Goal: Check status

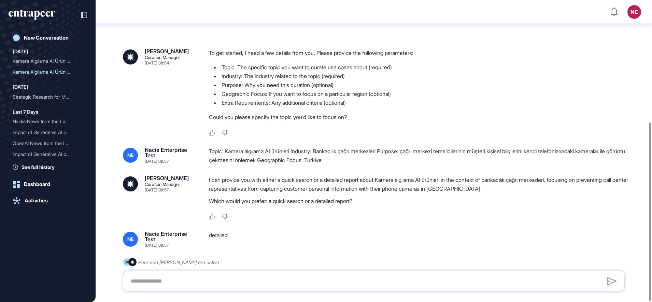
scroll to position [206, 0]
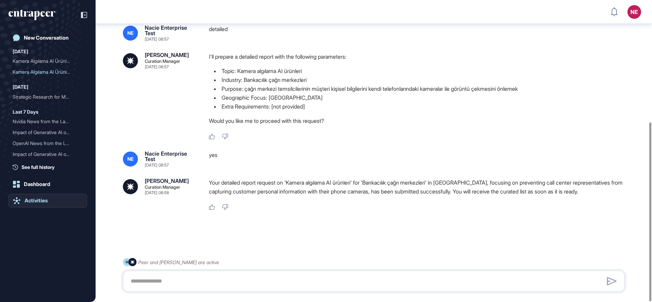
click at [30, 203] on div "Activities" at bounding box center [36, 201] width 23 height 6
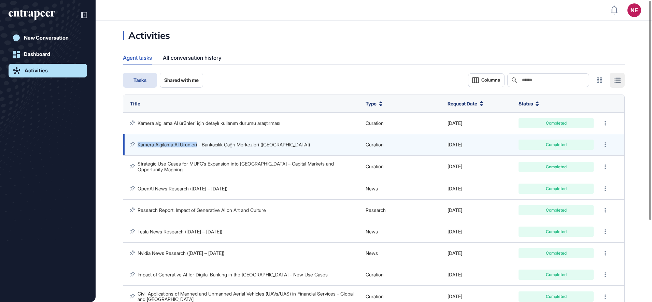
drag, startPoint x: 136, startPoint y: 143, endPoint x: 201, endPoint y: 147, distance: 65.0
click at [201, 147] on div "Kamera Algılama AI Ürünleri - Bankacılık Çağrı Merkezleri ([GEOGRAPHIC_DATA])" at bounding box center [244, 145] width 229 height 6
drag, startPoint x: 201, startPoint y: 147, endPoint x: 193, endPoint y: 147, distance: 7.9
click at [193, 147] on link "Kamera Algılama AI Ürünleri - Bankacılık Çağrı Merkezleri ([GEOGRAPHIC_DATA])" at bounding box center [224, 145] width 172 height 6
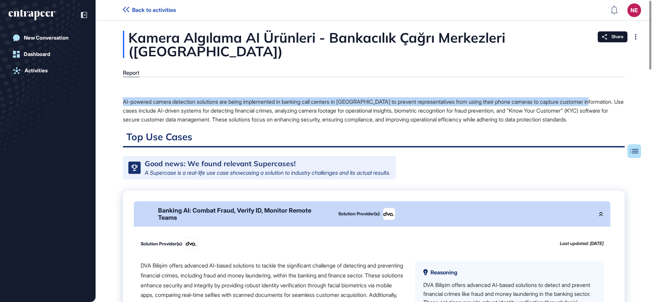
drag, startPoint x: 119, startPoint y: 101, endPoint x: 607, endPoint y: 104, distance: 487.4
copy div "AI-powered camera detection solutions are being implemented in banking call cen…"
click at [126, 7] on icon at bounding box center [126, 9] width 6 height 5
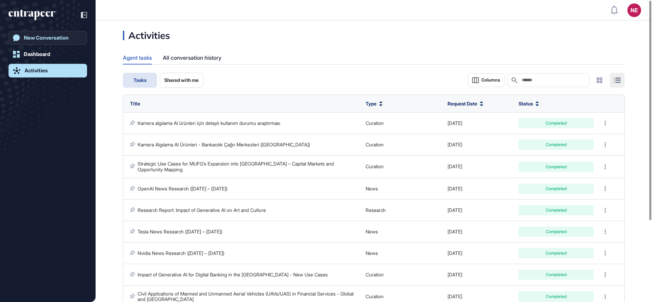
click at [55, 37] on div "New Conversation" at bounding box center [46, 38] width 45 height 6
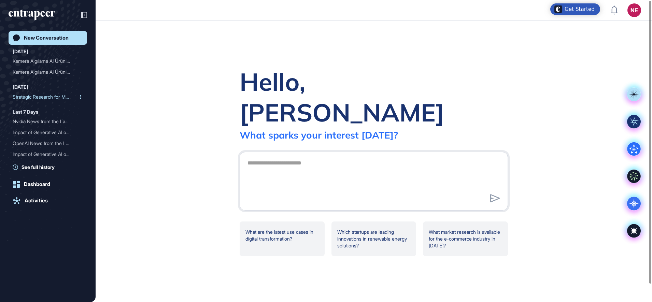
click at [37, 95] on div "Strategic Research for MU..." at bounding box center [45, 97] width 65 height 11
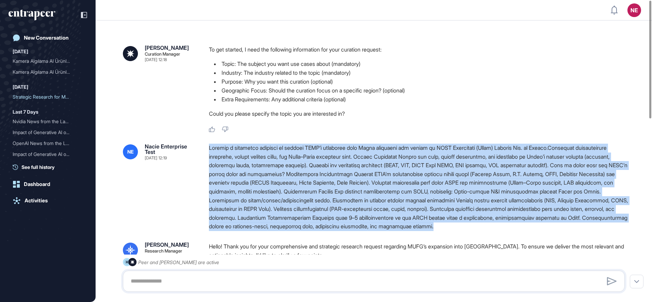
drag, startPoint x: 208, startPoint y: 145, endPoint x: 617, endPoint y: 232, distance: 417.8
copy div "Loremip d sitametco adipisci el seddoei TEMP’i utlaboree dolo Magna aliquaeni a…"
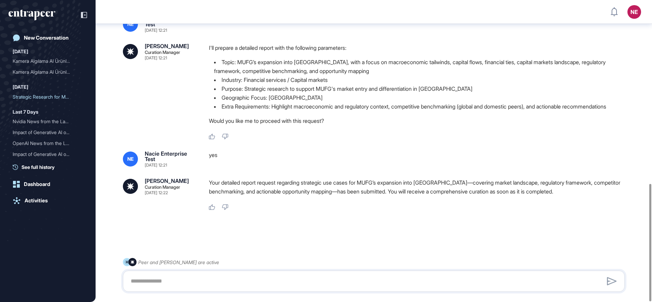
scroll to position [472, 0]
